Goal: Check status: Check status

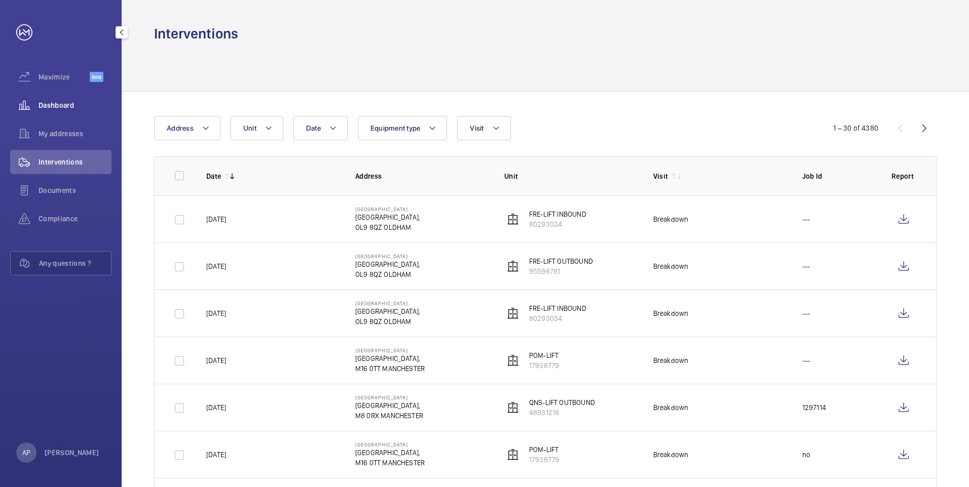
click at [45, 108] on span "Dashboard" at bounding box center [75, 105] width 73 height 10
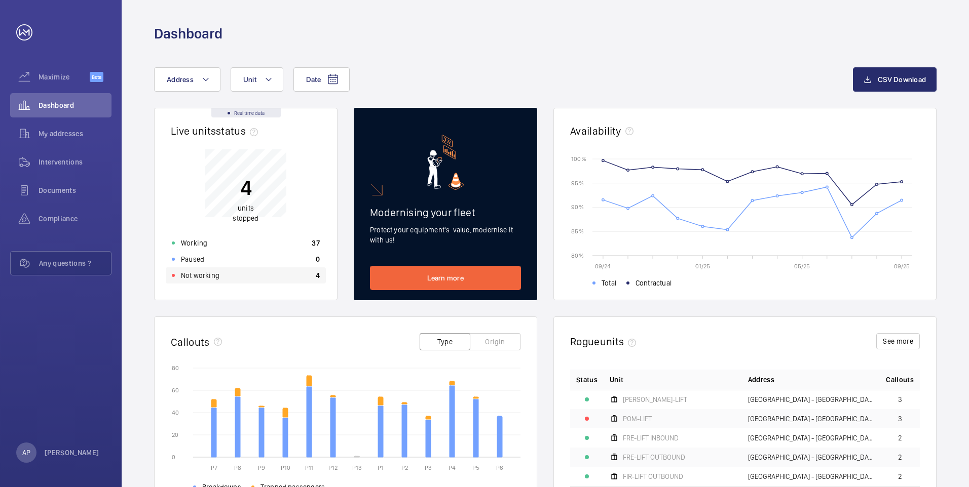
click at [186, 276] on p "Not working" at bounding box center [200, 276] width 39 height 10
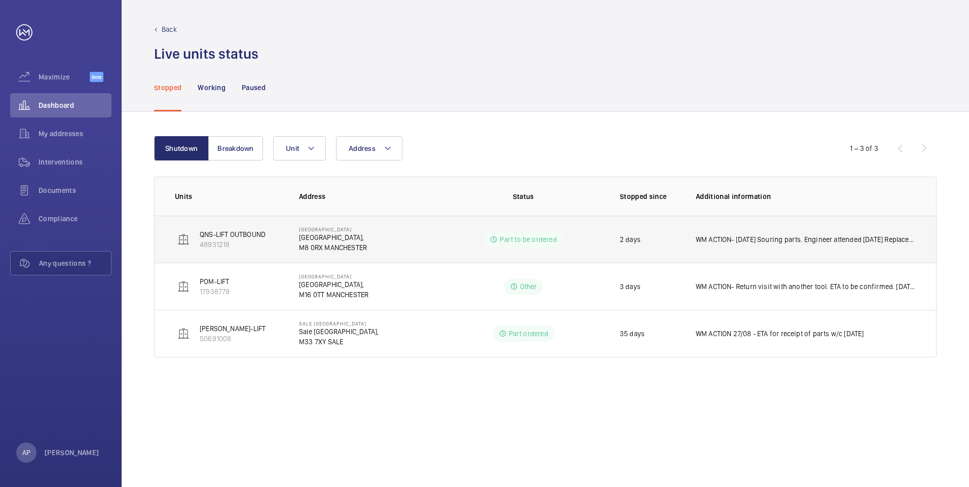
click at [225, 234] on p "QNS-LIFT OUTBOUND" at bounding box center [233, 235] width 66 height 10
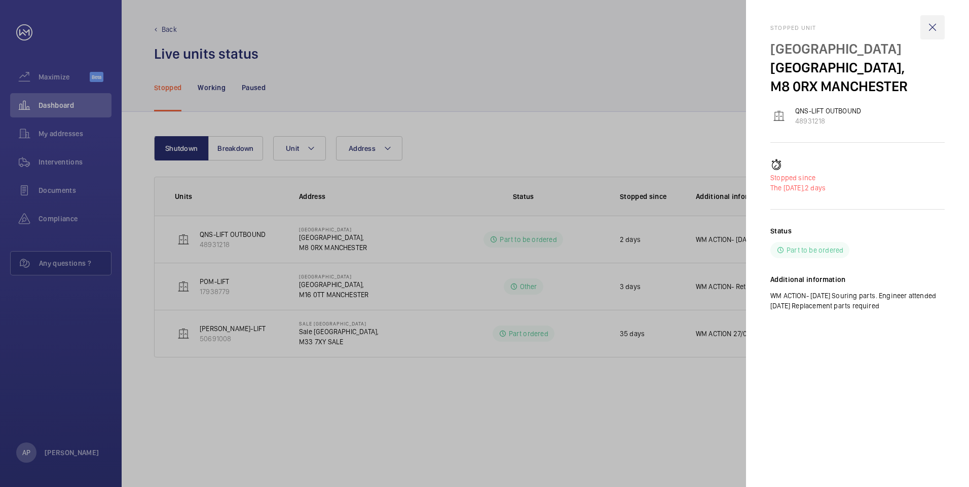
click at [932, 29] on wm-front-icon-button at bounding box center [932, 27] width 24 height 24
